Goal: Information Seeking & Learning: Find specific fact

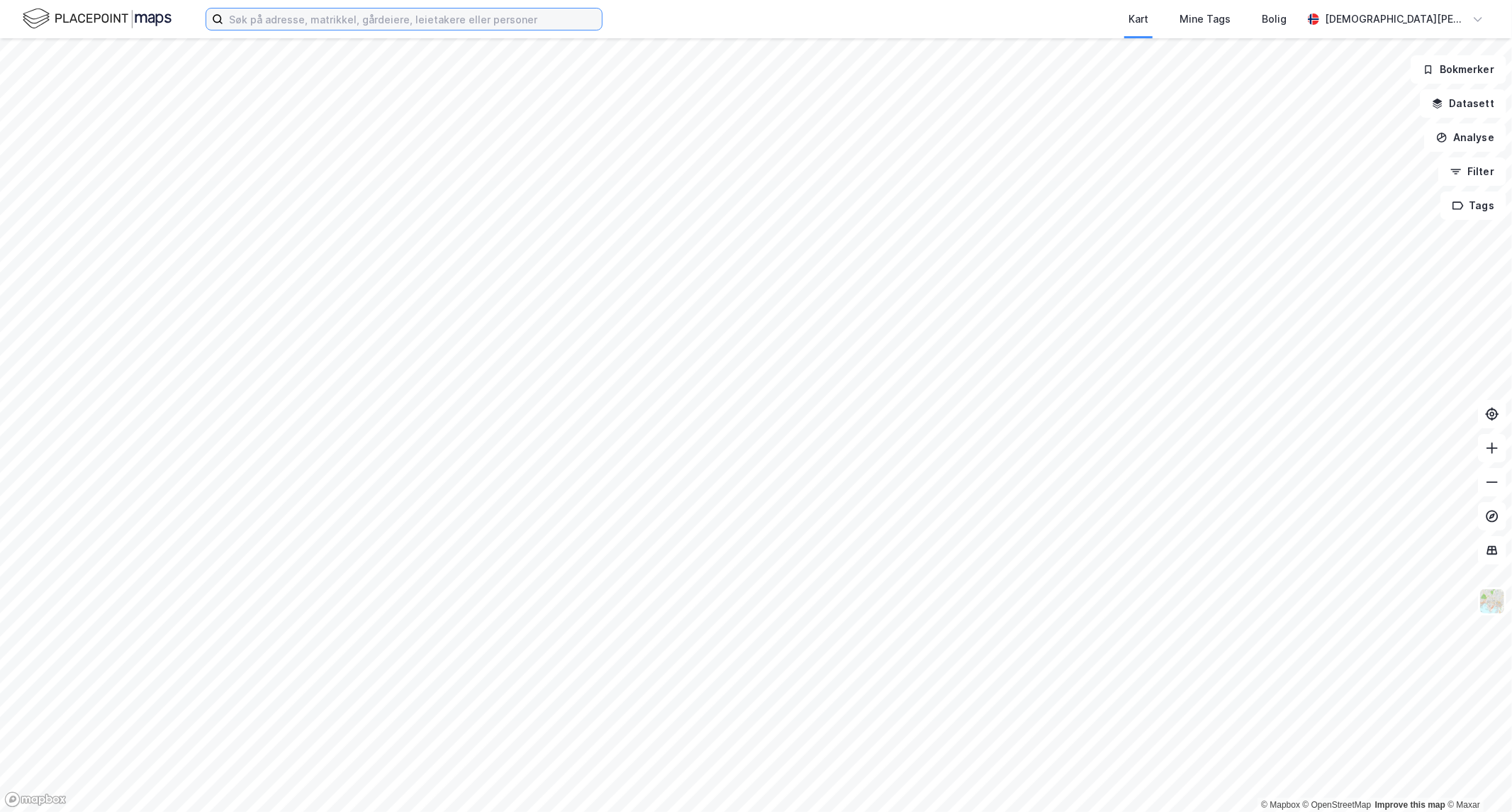
click at [432, 8] on input at bounding box center [413, 18] width 379 height 21
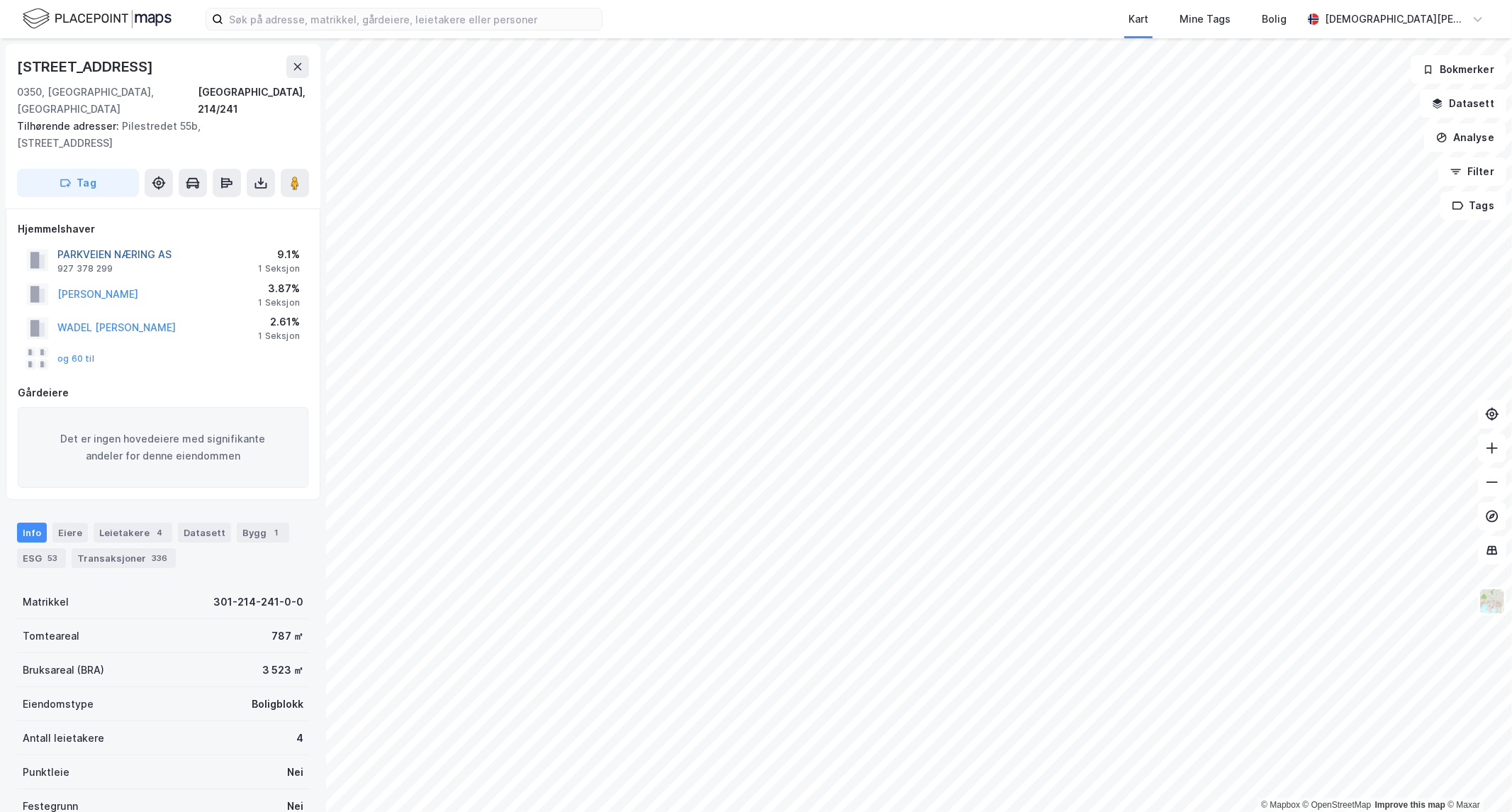
click at [0, 0] on button "PARKVEIEN NÆRING AS" at bounding box center [0, 0] width 0 height 0
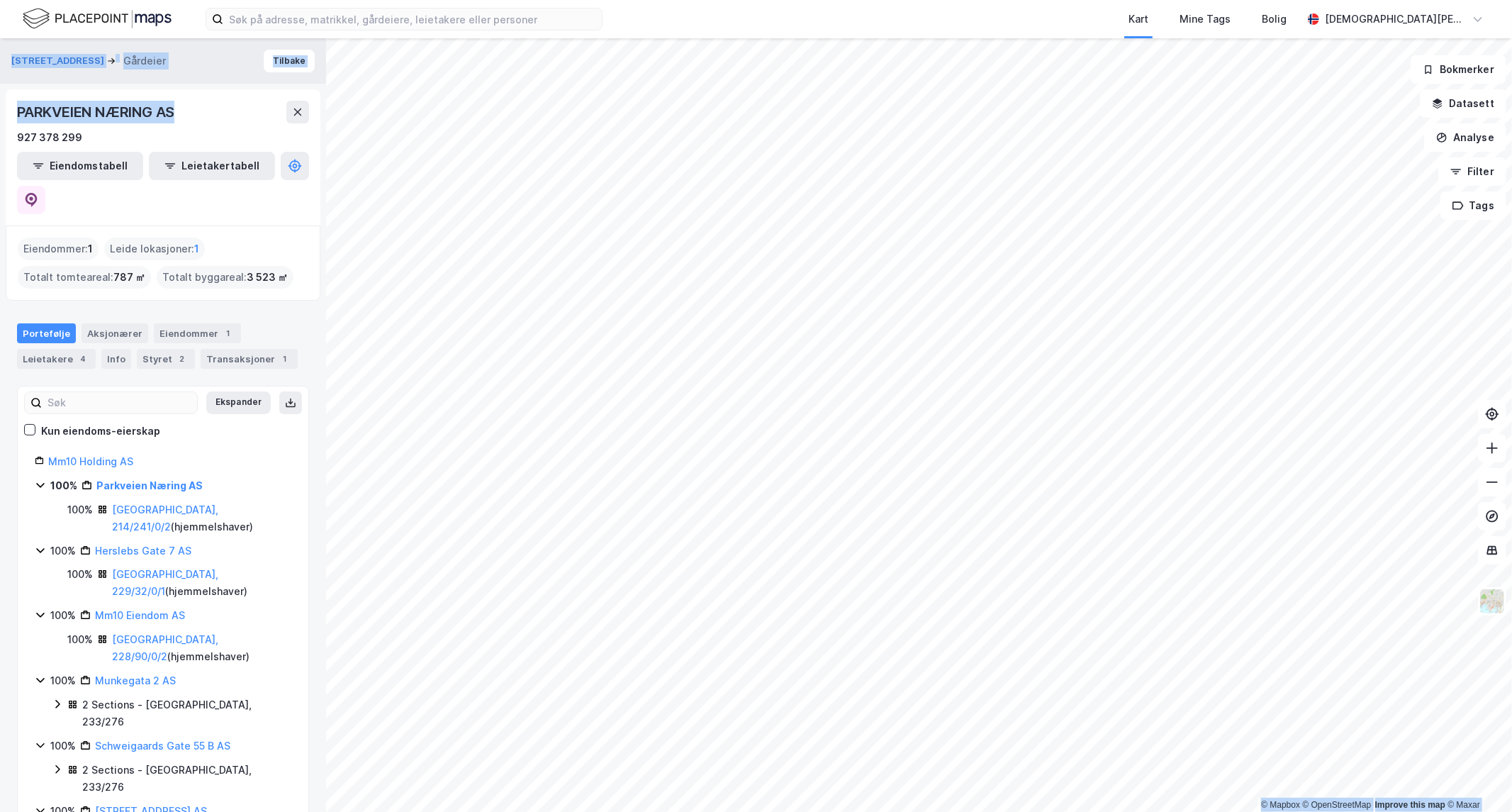
drag, startPoint x: 183, startPoint y: 101, endPoint x: -8, endPoint y: 123, distance: 192.3
click at [0, 123] on html "Kart Mine Tags Bolig [PERSON_NAME] © Mapbox © OpenStreetMap Improve this map © …" at bounding box center [756, 406] width 1512 height 812
click at [175, 130] on div "927 378 299" at bounding box center [163, 137] width 292 height 17
drag, startPoint x: 178, startPoint y: 117, endPoint x: 24, endPoint y: 117, distance: 154.0
click at [24, 117] on div "PARKVEIEN NÆRING AS" at bounding box center [97, 112] width 160 height 23
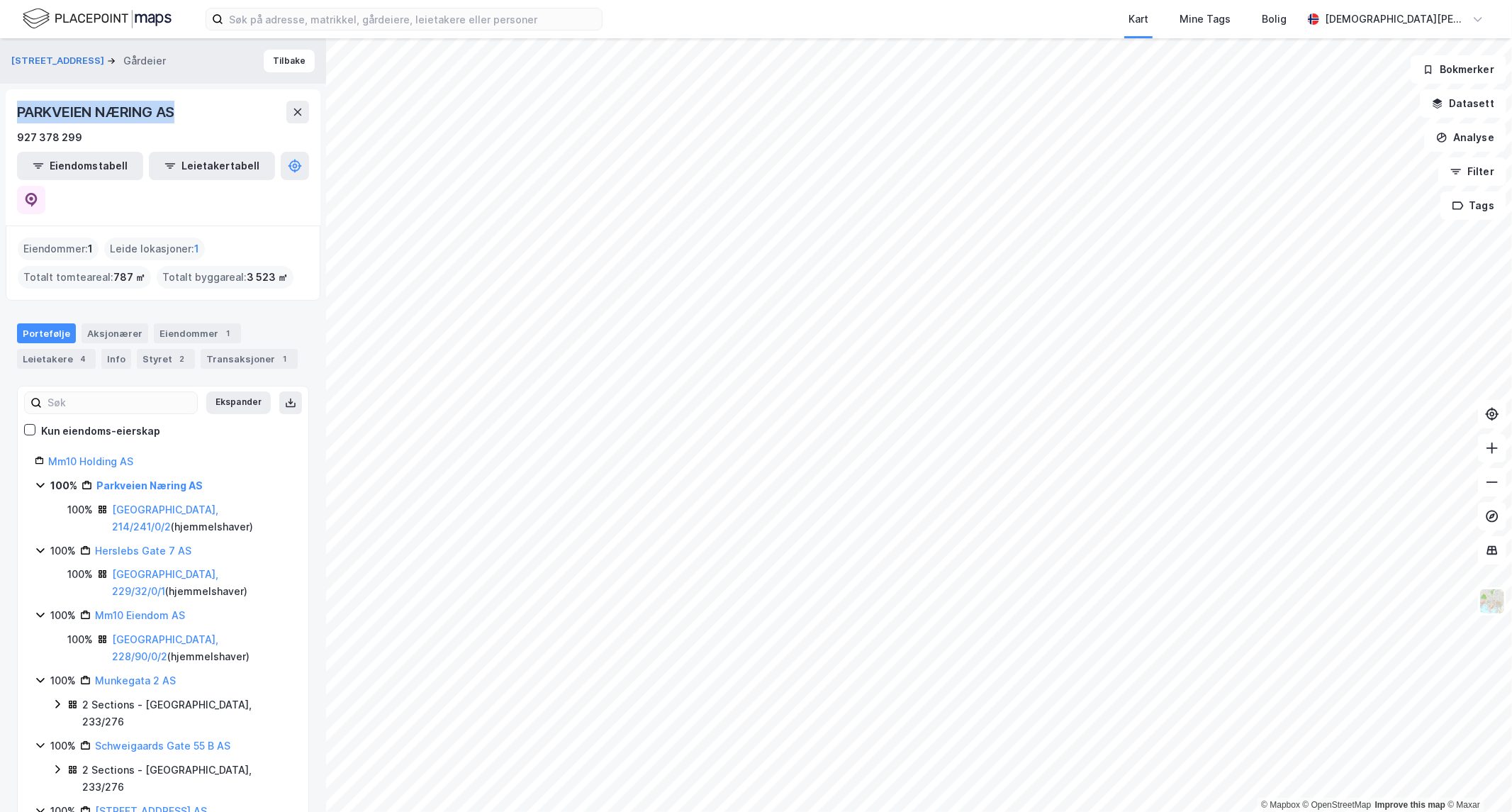
drag, startPoint x: 16, startPoint y: 114, endPoint x: 206, endPoint y: 115, distance: 190.0
click at [206, 115] on div "PARKVEIEN NÆRING AS" at bounding box center [163, 112] width 292 height 23
copy div "PARKVEIEN NÆRING AS"
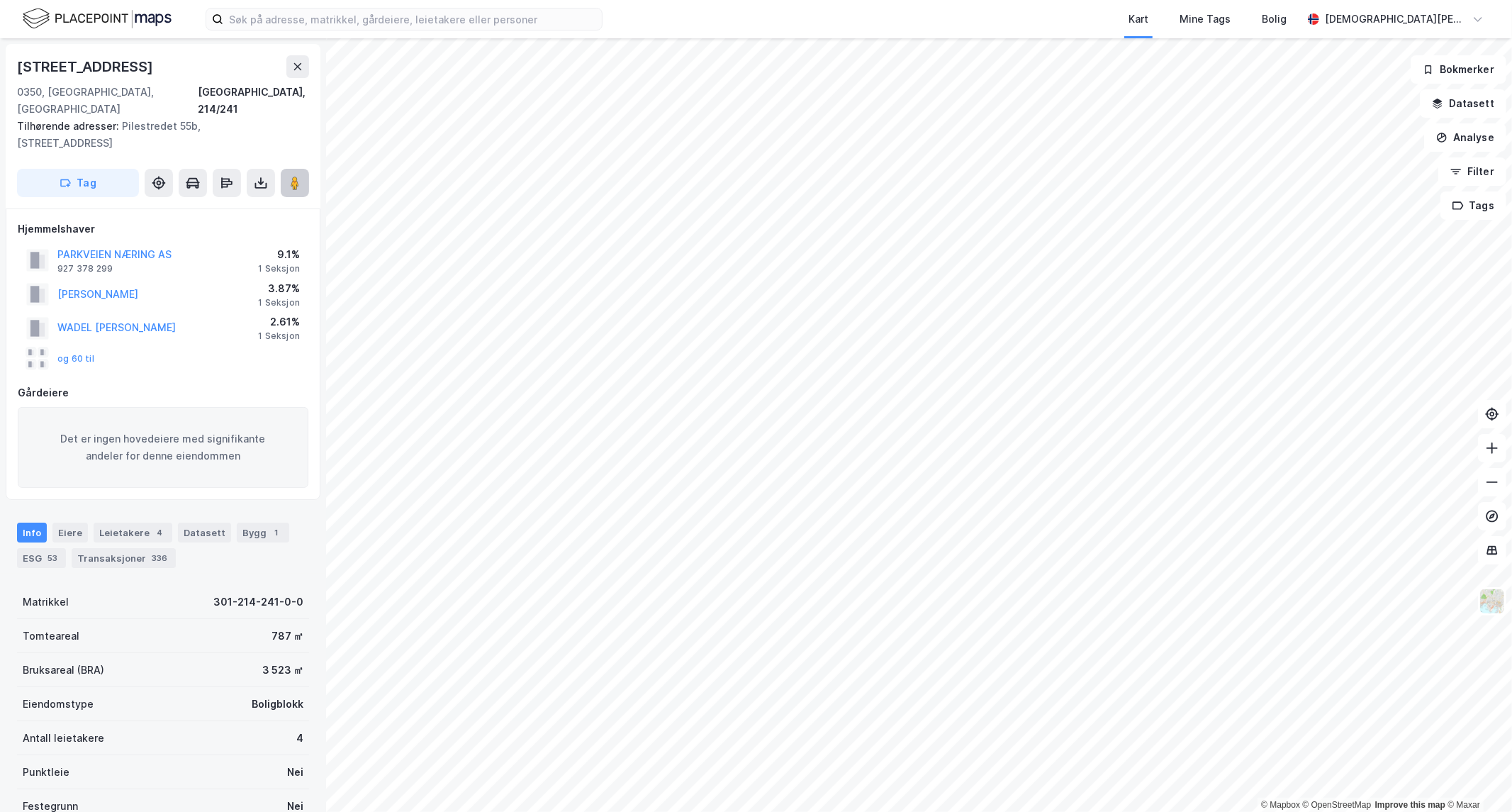
click at [286, 168] on button at bounding box center [295, 182] width 28 height 28
click at [299, 176] on icon at bounding box center [294, 182] width 14 height 14
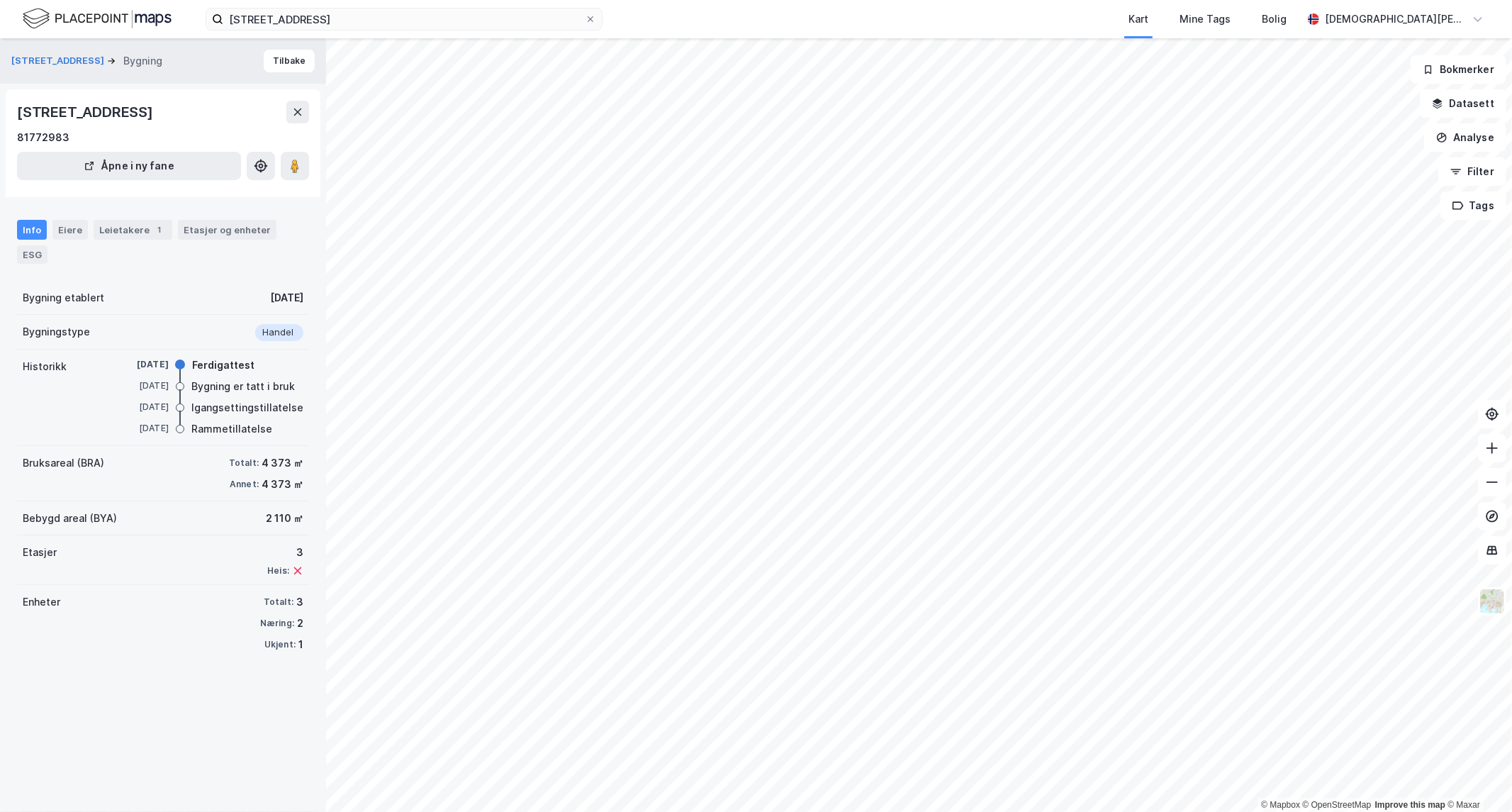
drag, startPoint x: 18, startPoint y: 110, endPoint x: 152, endPoint y: 118, distance: 134.2
click at [152, 118] on div "[STREET_ADDRESS]" at bounding box center [87, 112] width 139 height 23
copy div "[STREET_ADDRESS],"
